Goal: Check status

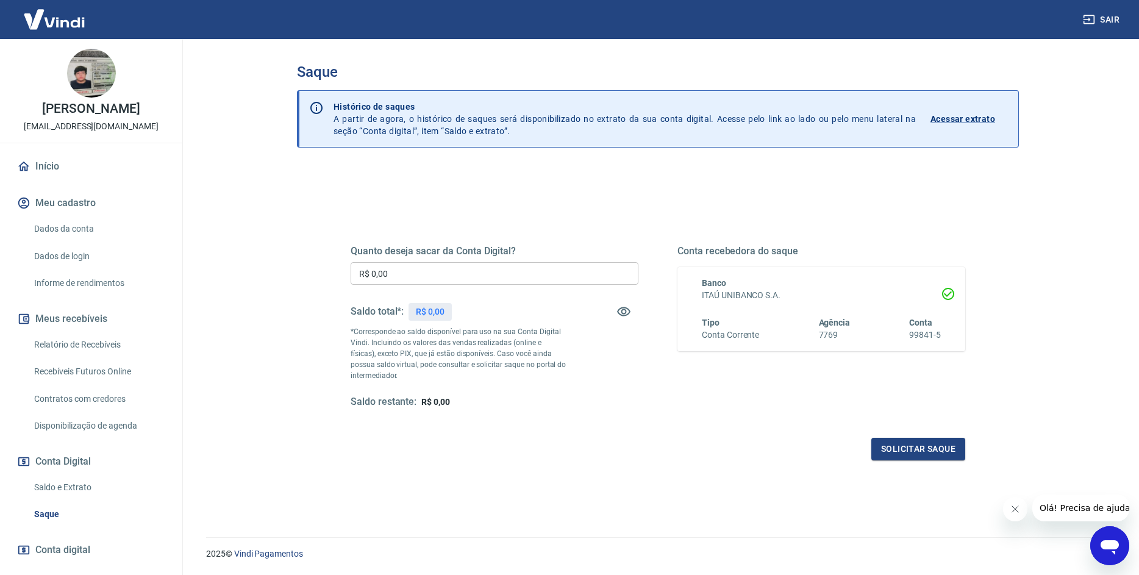
click at [441, 273] on input "R$ 0,00" at bounding box center [495, 273] width 288 height 23
click at [448, 275] on input "R$ 0,00" at bounding box center [495, 273] width 288 height 23
click at [460, 277] on input "R$ 0,00" at bounding box center [495, 273] width 288 height 23
click at [948, 118] on p "Acessar extrato" at bounding box center [962, 119] width 65 height 12
